Goal: Task Accomplishment & Management: Complete application form

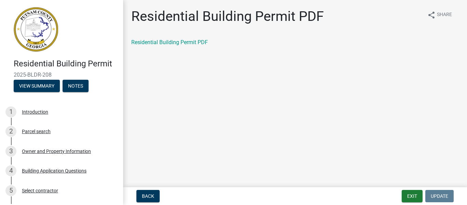
scroll to position [233, 0]
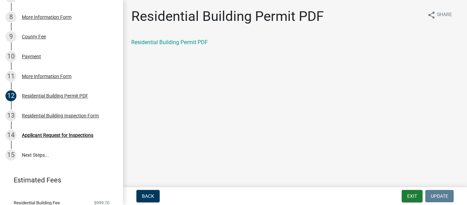
click at [195, 181] on main "Residential Building Permit PDF share Share Residential Building Permit PDF" at bounding box center [295, 92] width 344 height 184
click at [412, 197] on button "Exit" at bounding box center [412, 196] width 21 height 12
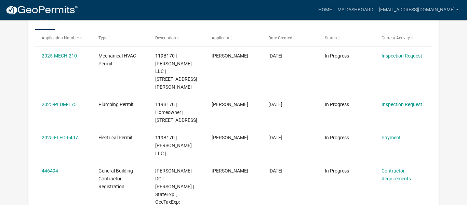
scroll to position [121, 0]
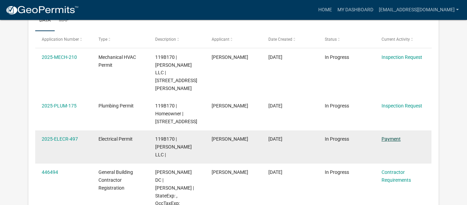
click at [392, 136] on link "Payment" at bounding box center [391, 138] width 19 height 5
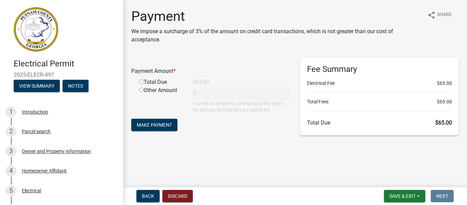
click at [141, 82] on input "radio" at bounding box center [141, 81] width 4 height 4
radio input "true"
type input "65"
click at [149, 120] on button "Make Payment" at bounding box center [154, 125] width 46 height 12
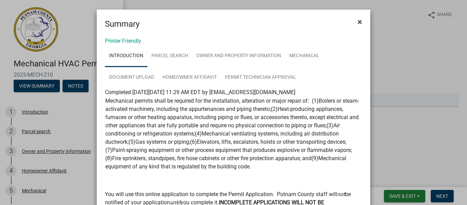
click at [360, 21] on span "×" at bounding box center [360, 22] width 4 height 10
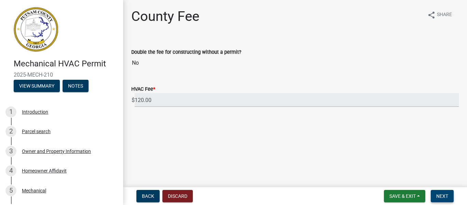
click at [447, 195] on span "Next" at bounding box center [443, 195] width 12 height 5
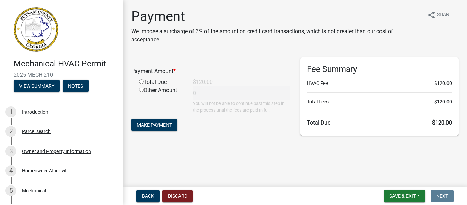
click at [142, 83] on input "radio" at bounding box center [141, 81] width 4 height 4
radio input "true"
type input "120"
click at [159, 128] on button "Make Payment" at bounding box center [154, 125] width 46 height 12
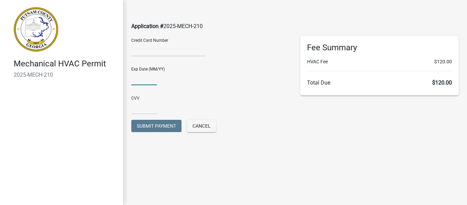
type input "10/26"
click at [137, 110] on input "text" at bounding box center [144, 107] width 26 height 14
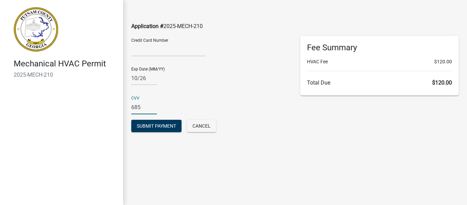
type input "685"
click at [262, 131] on div "Submit Payment Cancel" at bounding box center [210, 127] width 159 height 14
click at [165, 124] on span "Submit Payment" at bounding box center [156, 125] width 39 height 5
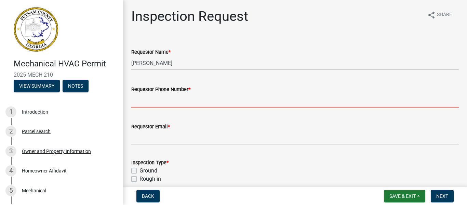
click at [178, 104] on input "Requestor Phone Number *" at bounding box center [295, 100] width 328 height 14
type input "6785443868"
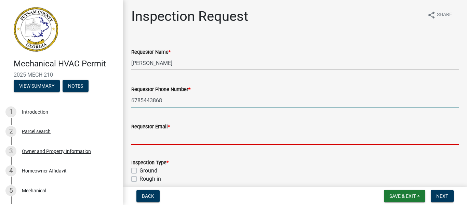
type input "[EMAIL_ADDRESS][DOMAIN_NAME]"
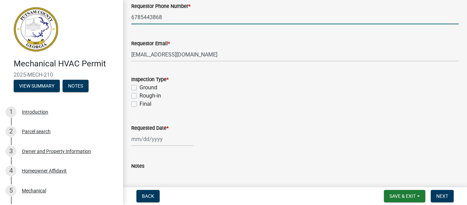
scroll to position [85, 0]
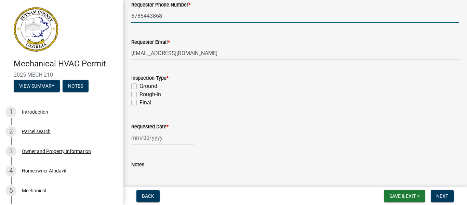
click at [140, 86] on label "Ground" at bounding box center [149, 86] width 18 height 8
click at [140, 86] on input "Ground" at bounding box center [142, 84] width 4 height 4
checkbox input "true"
checkbox input "false"
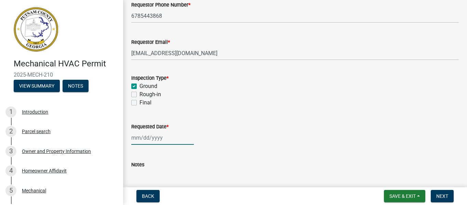
click at [147, 136] on div at bounding box center [162, 138] width 63 height 14
select select "9"
select select "2025"
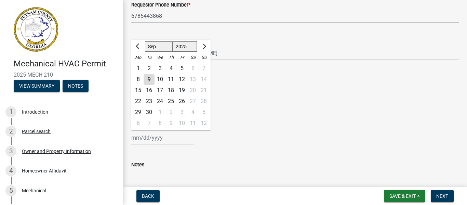
click at [161, 78] on div "10" at bounding box center [160, 79] width 11 height 11
type input "[DATE]"
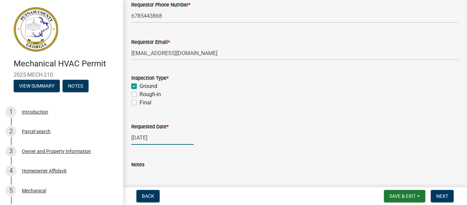
click at [145, 138] on div "[DATE]" at bounding box center [162, 138] width 63 height 14
select select "9"
select select "2025"
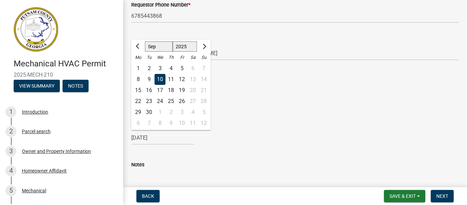
click at [151, 79] on div "9" at bounding box center [149, 79] width 11 height 11
type input "09/09/2025"
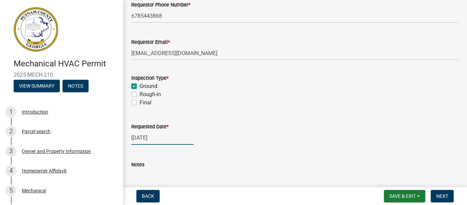
click at [144, 140] on div "09/09/2025" at bounding box center [162, 138] width 63 height 14
select select "9"
select select "2025"
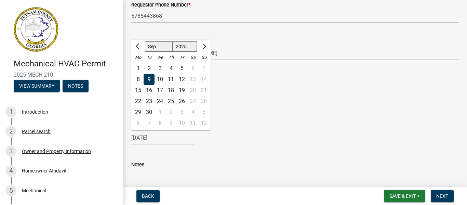
click at [161, 80] on div "10" at bounding box center [160, 79] width 11 height 11
type input "[DATE]"
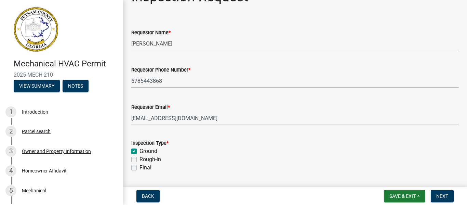
scroll to position [0, 0]
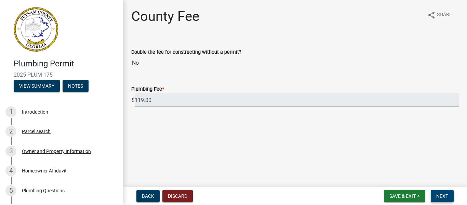
click at [444, 197] on span "Next" at bounding box center [443, 195] width 12 height 5
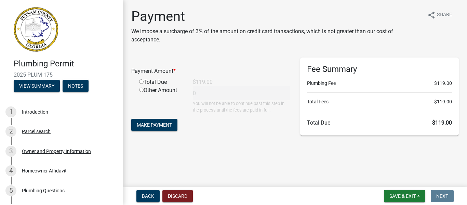
click at [141, 82] on input "radio" at bounding box center [141, 81] width 4 height 4
radio input "true"
type input "119"
click at [163, 123] on span "Make Payment" at bounding box center [154, 124] width 35 height 5
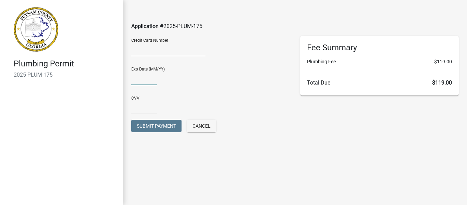
type input "10/26"
click at [136, 103] on input "text" at bounding box center [144, 107] width 26 height 14
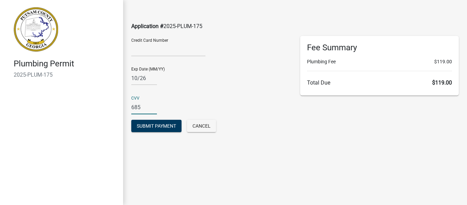
type input "685"
click at [274, 125] on div "Submit Payment Cancel" at bounding box center [210, 127] width 159 height 14
click at [171, 124] on span "Submit Payment" at bounding box center [156, 125] width 39 height 5
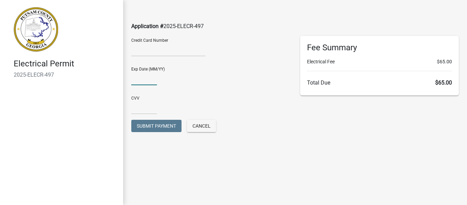
type input "10/26"
click at [138, 107] on input "text" at bounding box center [144, 107] width 26 height 14
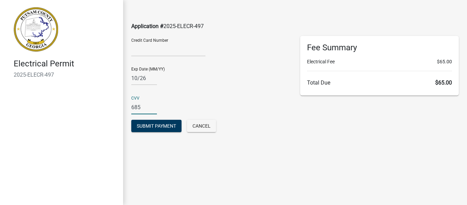
type input "685"
click at [131, 120] on button "Submit Payment" at bounding box center [156, 126] width 50 height 12
click at [268, 141] on div "Credit Card Number Exp Date (MM/YY) [CREDIT_CARD_DATA] CVV [CREDIT_CARD_DATA] P…" at bounding box center [210, 90] width 169 height 109
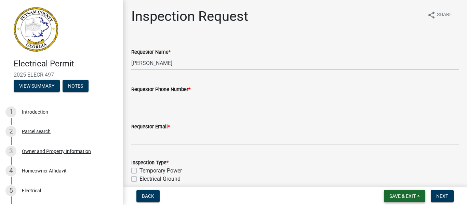
click at [417, 198] on button "Save & Exit" at bounding box center [404, 196] width 41 height 12
click at [397, 177] on button "Save & Exit" at bounding box center [398, 178] width 55 height 16
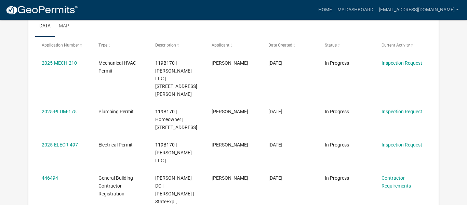
scroll to position [124, 0]
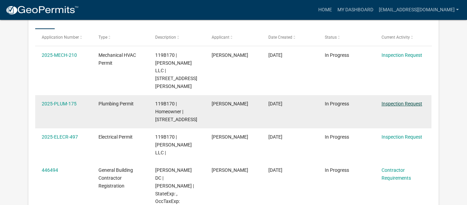
click at [406, 101] on link "Inspection Request" at bounding box center [402, 103] width 41 height 5
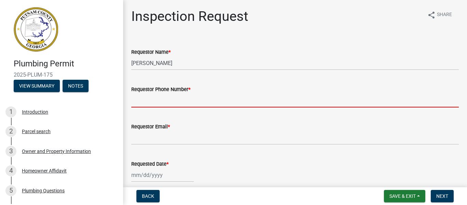
click at [174, 100] on input "Requestor Phone Number *" at bounding box center [295, 100] width 328 height 14
type input "6785443868"
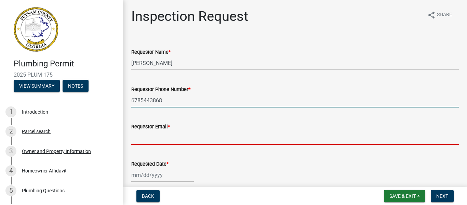
type input "[EMAIL_ADDRESS][DOMAIN_NAME]"
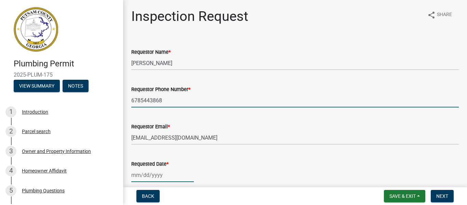
click at [154, 176] on div at bounding box center [162, 175] width 63 height 14
select select "9"
select select "2025"
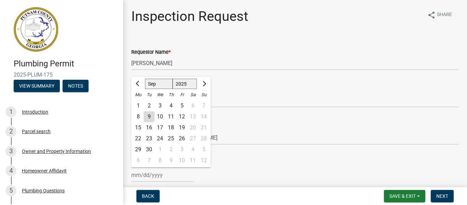
click at [160, 116] on div "10" at bounding box center [160, 116] width 11 height 11
type input "[DATE]"
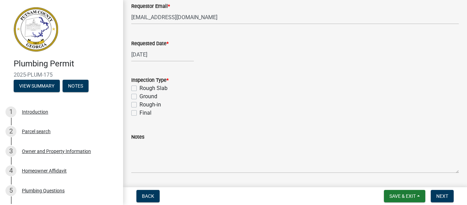
scroll to position [122, 0]
